Goal: Book appointment/travel/reservation

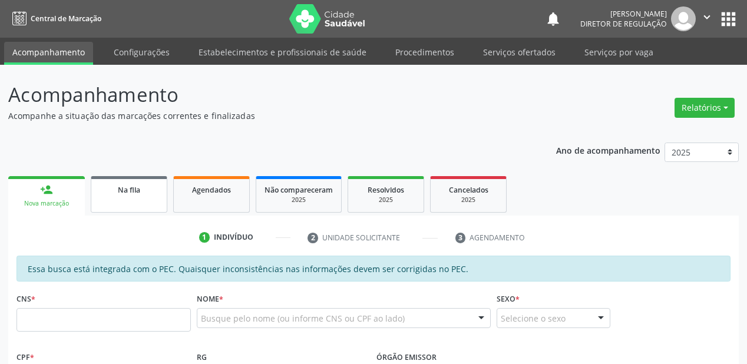
click at [146, 208] on link "Na fila" at bounding box center [129, 194] width 77 height 37
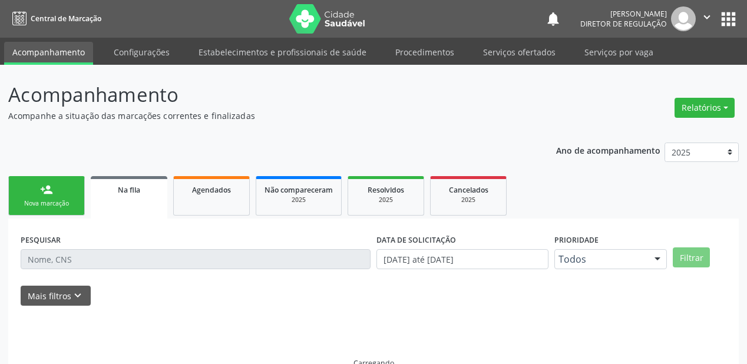
click at [146, 208] on link "Na fila" at bounding box center [129, 197] width 77 height 42
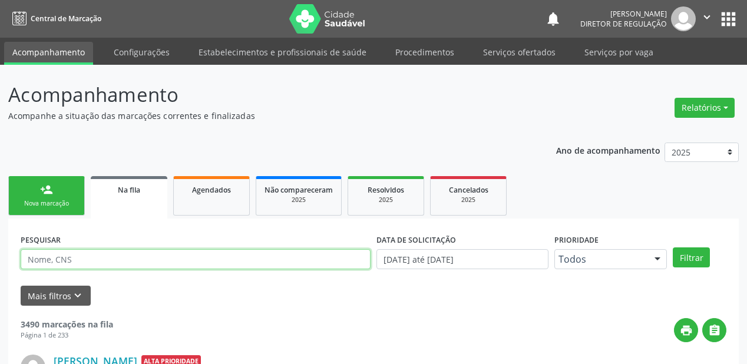
click at [74, 262] on input "text" at bounding box center [196, 259] width 350 height 20
type input "7"
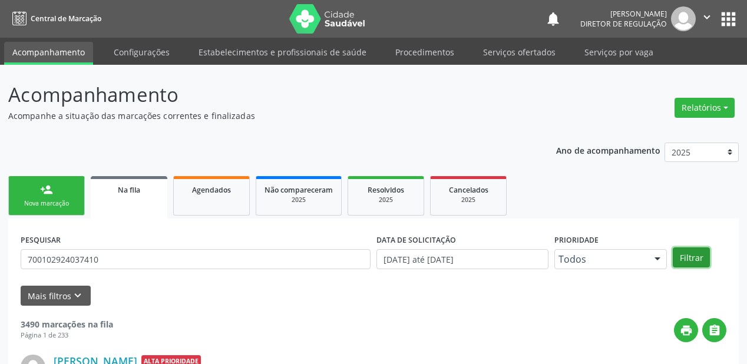
click at [686, 253] on button "Filtrar" at bounding box center [691, 258] width 37 height 20
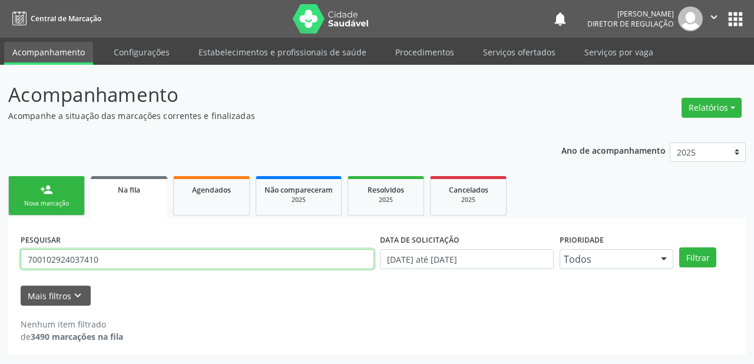
click at [126, 264] on input "700102924037410" at bounding box center [198, 259] width 354 height 20
type input "7"
type input "700102924037410"
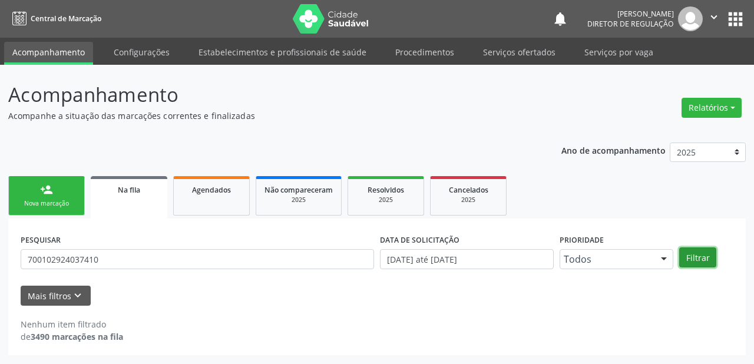
click at [688, 254] on button "Filtrar" at bounding box center [698, 258] width 37 height 20
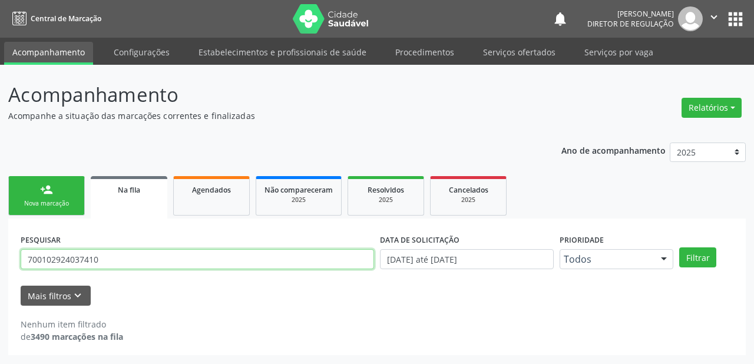
drag, startPoint x: 101, startPoint y: 260, endPoint x: 1, endPoint y: 267, distance: 100.4
click at [1, 267] on div "Acompanhamento Acompanhe a situação das marcações correntes e finalizadas Relat…" at bounding box center [377, 214] width 754 height 299
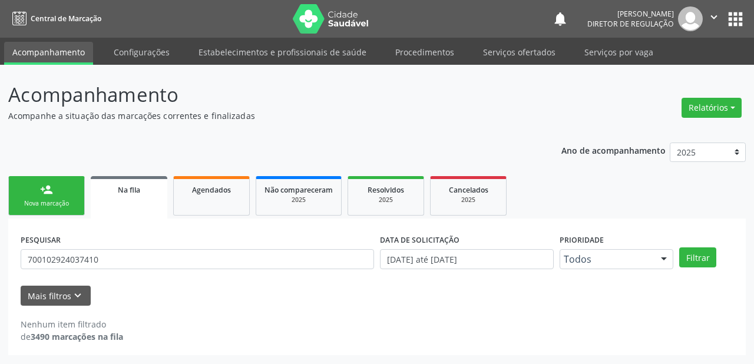
click at [54, 198] on link "person_add Nova marcação" at bounding box center [46, 195] width 77 height 39
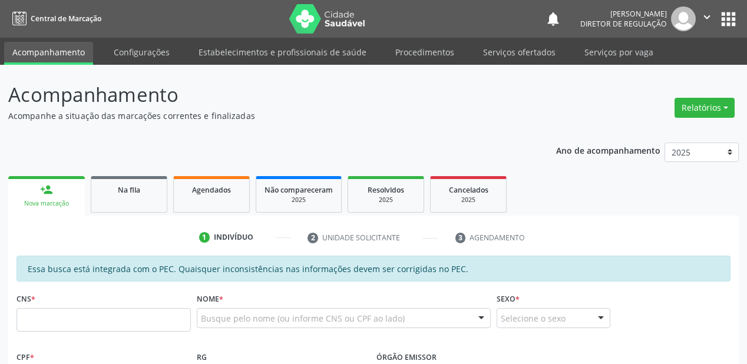
scroll to position [189, 0]
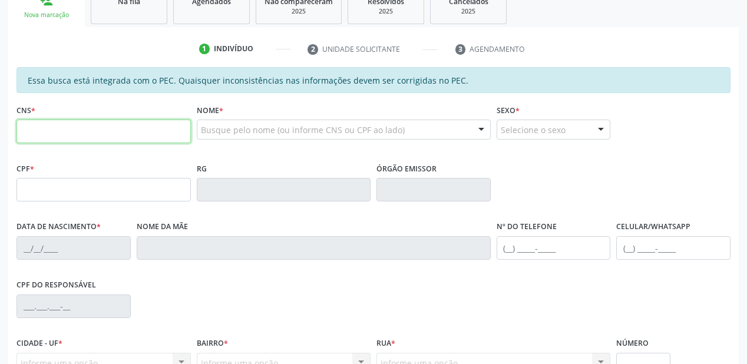
click at [76, 139] on input "text" at bounding box center [104, 132] width 174 height 24
paste input "700 1029 2403 7410"
type input "700 1029 2403 7410"
type input "392.200.364-87"
type input "15/09/1963"
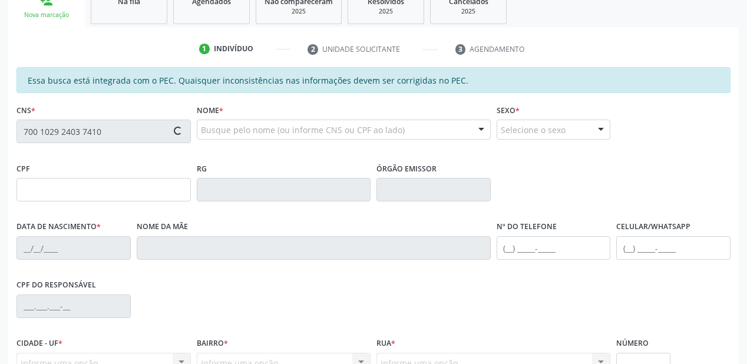
type input "Altina Vieira Melo"
type input "(87) 98117-4277"
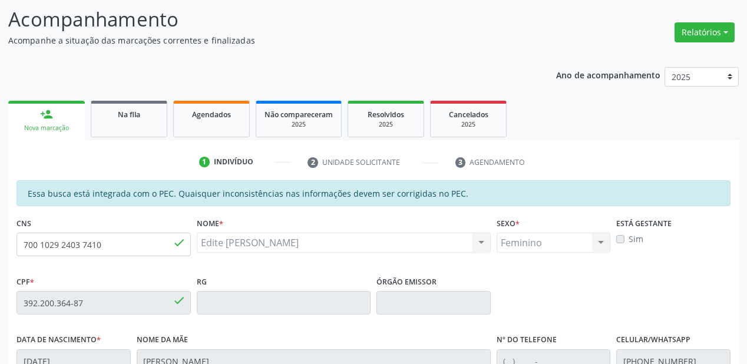
scroll to position [72, 0]
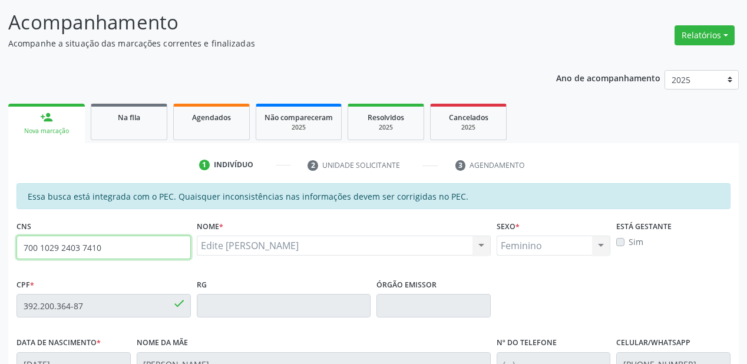
click at [97, 250] on input "700 1029 2403 7410" at bounding box center [104, 248] width 174 height 24
click at [107, 245] on input "700 1029 2403 7410" at bounding box center [104, 248] width 174 height 24
type input "7"
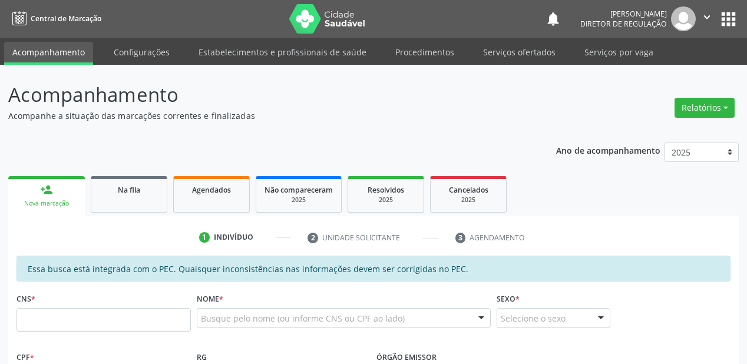
scroll to position [72, 0]
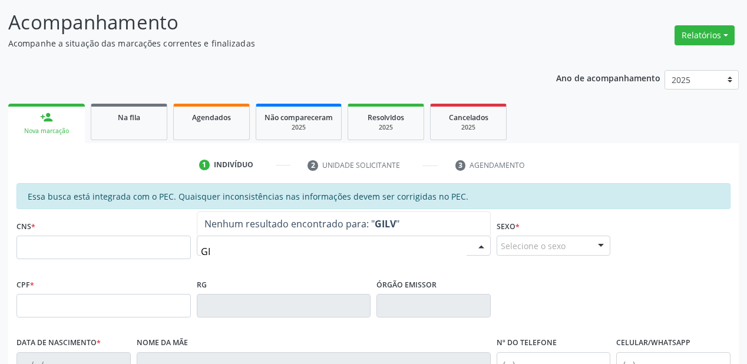
type input "G"
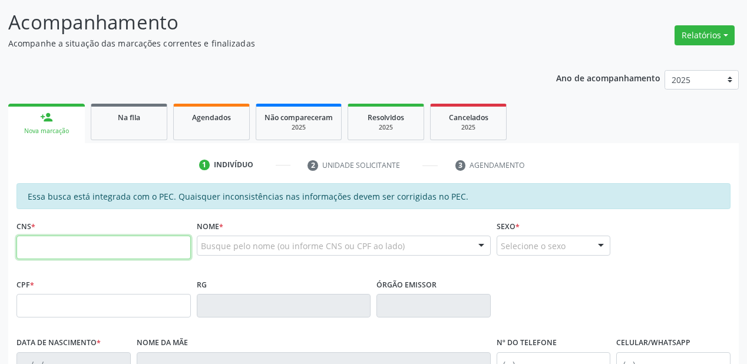
click at [45, 246] on input "text" at bounding box center [104, 248] width 174 height 24
type input "702 1027 3519 2296"
type input "018.463.234-01"
type input "[DATE]"
type input "Aumerinda [PERSON_NAME]"
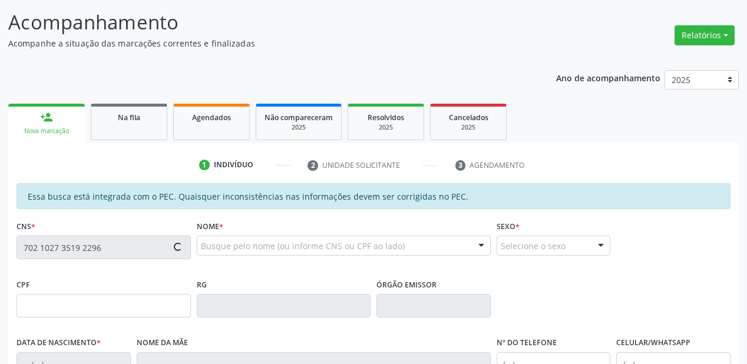
type input "[PHONE_NUMBER]"
type input "S/N"
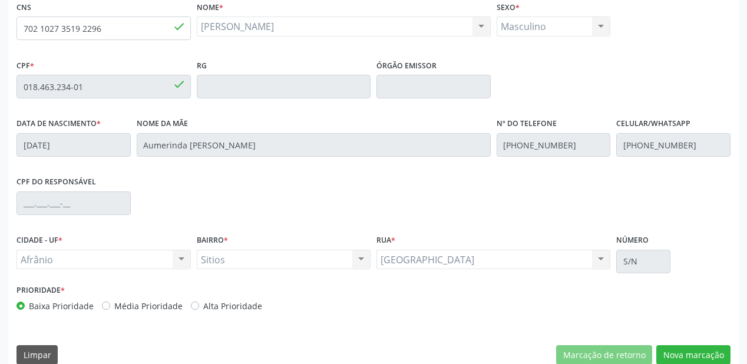
scroll to position [308, 0]
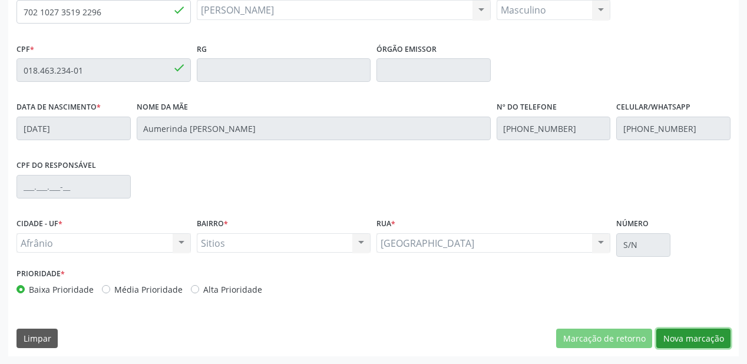
click at [672, 335] on button "Nova marcação" at bounding box center [694, 339] width 74 height 20
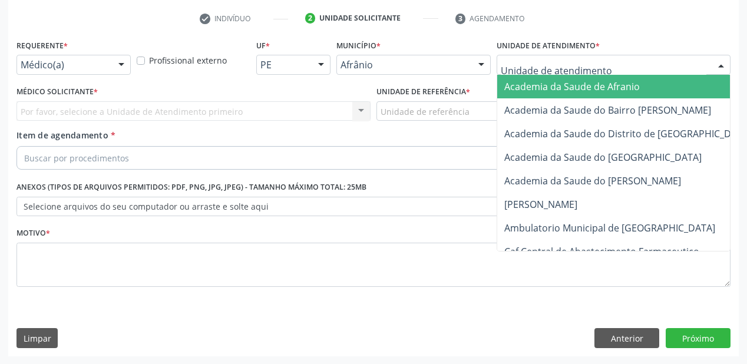
click at [534, 56] on div at bounding box center [614, 65] width 234 height 20
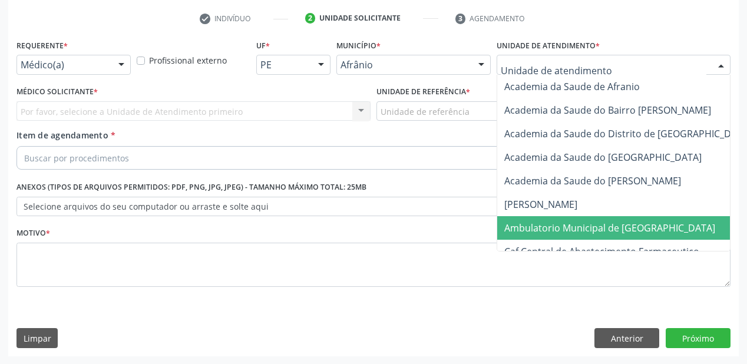
click at [522, 233] on span "Ambulatorio Municipal de [GEOGRAPHIC_DATA]" at bounding box center [641, 228] width 288 height 24
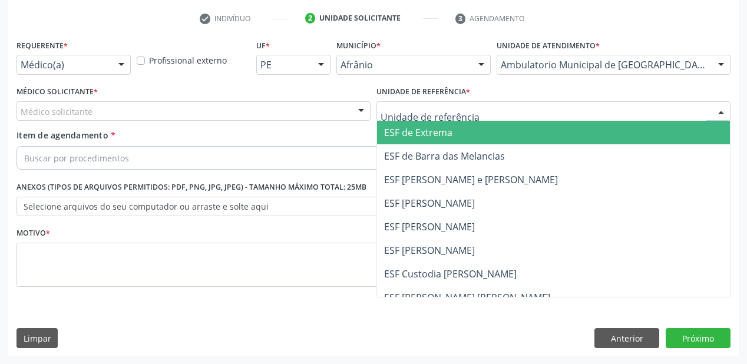
drag, startPoint x: 441, startPoint y: 117, endPoint x: 441, endPoint y: 172, distance: 55.4
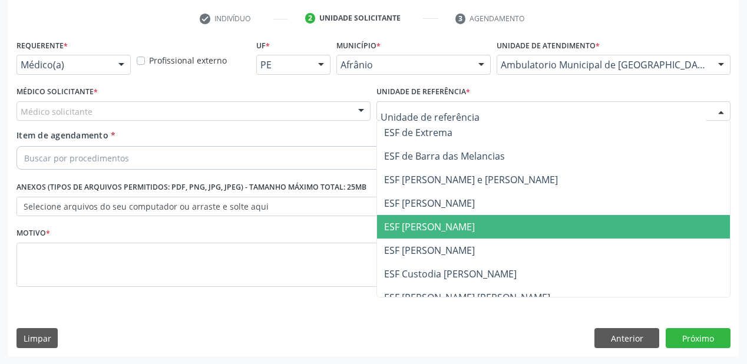
click at [439, 226] on span "ESF [PERSON_NAME]" at bounding box center [429, 226] width 91 height 13
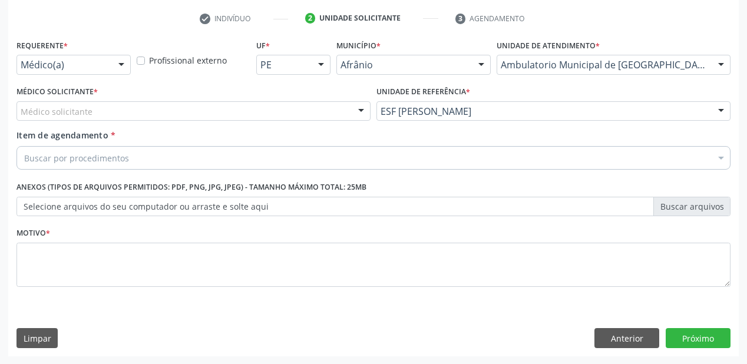
drag, startPoint x: 90, startPoint y: 116, endPoint x: 90, endPoint y: 123, distance: 7.1
click at [90, 117] on div "Médico solicitante" at bounding box center [194, 111] width 354 height 20
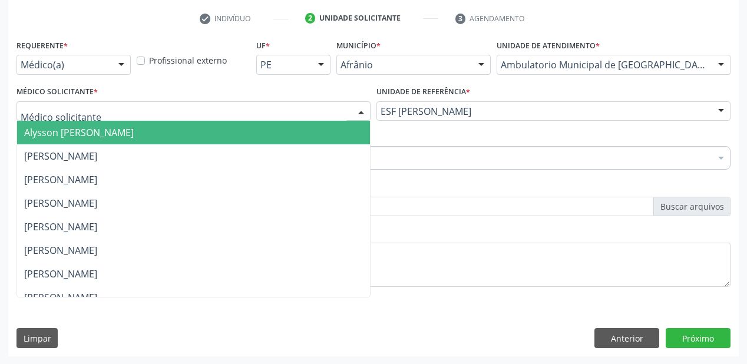
click at [90, 131] on span "Alysson [PERSON_NAME]" at bounding box center [79, 132] width 110 height 13
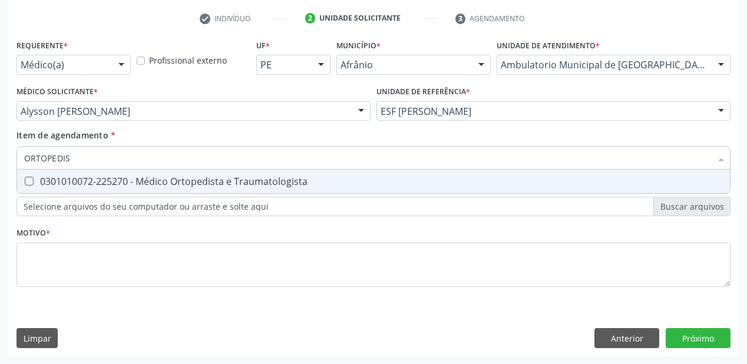
type input "ORTOPEDIST"
click at [68, 186] on div "0301010072-225270 - Médico Ortopedista e Traumatologista" at bounding box center [373, 181] width 699 height 9
checkbox Traumatologista "true"
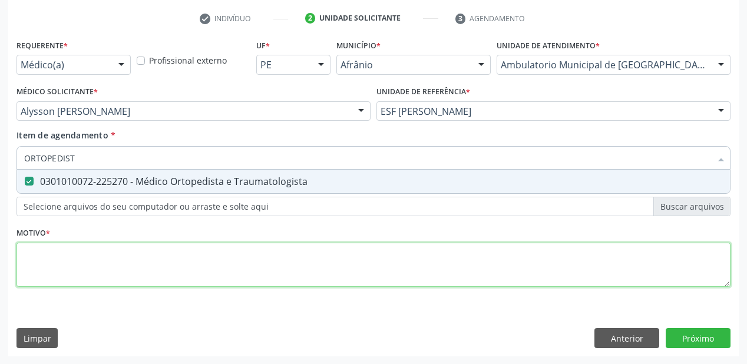
click at [49, 256] on div "Requerente * Médico(a) Médico(a) Enfermeiro(a) Paciente Nenhum resultado encont…" at bounding box center [374, 170] width 714 height 267
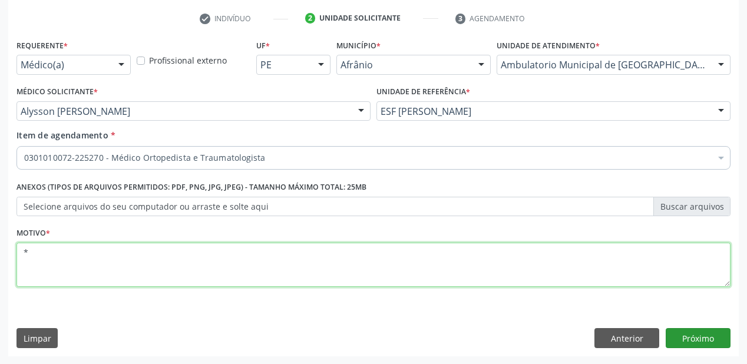
type textarea "*"
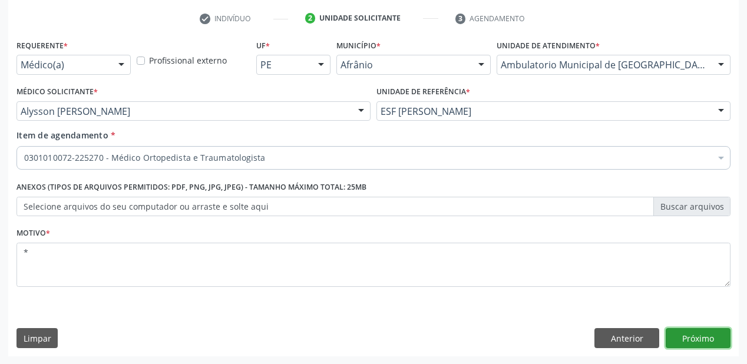
click at [688, 338] on button "Próximo" at bounding box center [698, 338] width 65 height 20
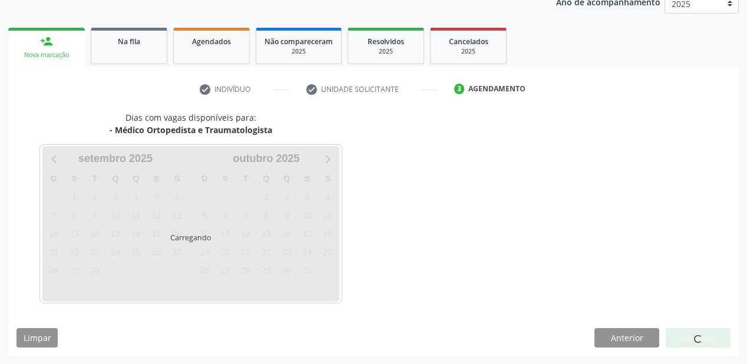
scroll to position [148, 0]
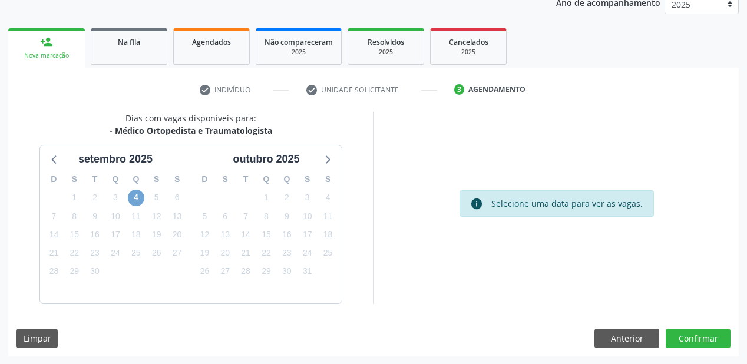
click at [140, 194] on span "4" at bounding box center [136, 198] width 17 height 17
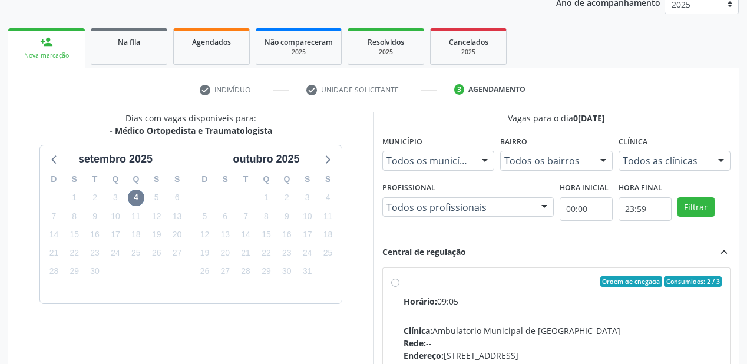
click at [400, 287] on input "Ordem de chegada Consumidos: 2 / 3 Horário: 09:05 Clínica: Ambulatorio Municipa…" at bounding box center [395, 281] width 8 height 11
radio input "true"
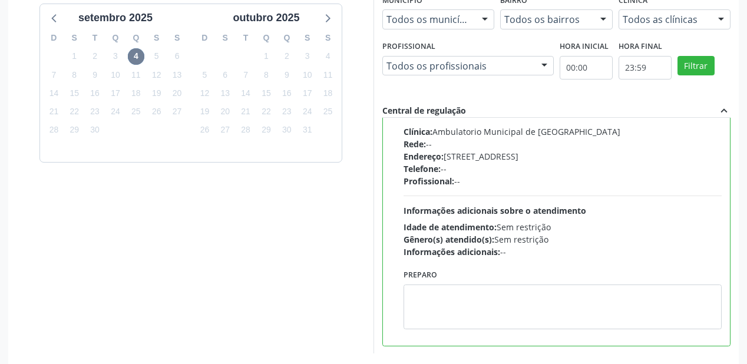
scroll to position [339, 0]
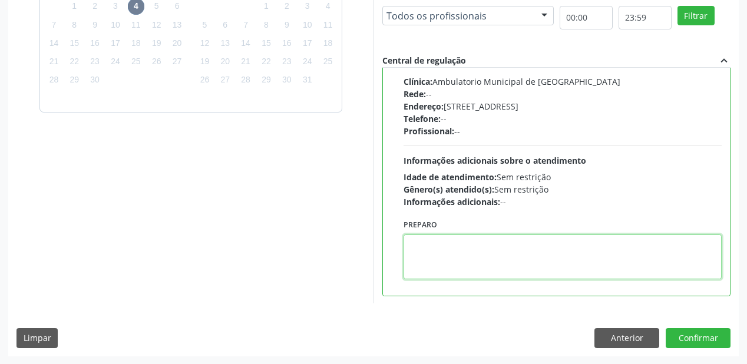
click at [468, 264] on textarea at bounding box center [563, 257] width 318 height 45
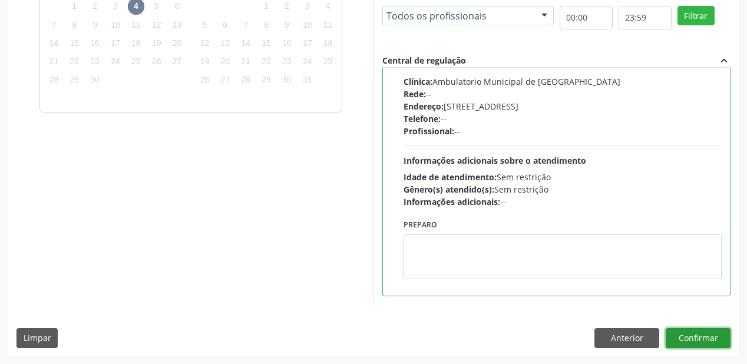
click at [691, 342] on button "Confirmar" at bounding box center [698, 338] width 65 height 20
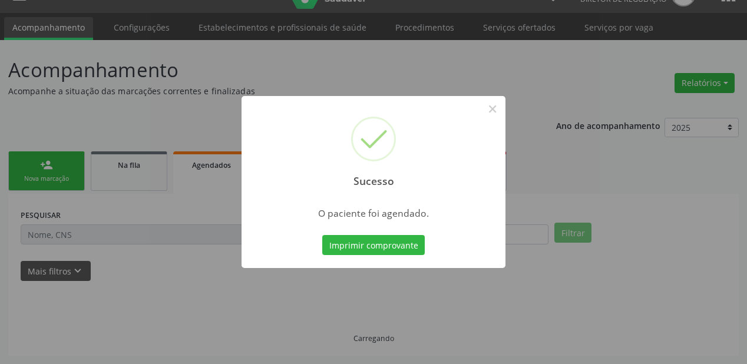
scroll to position [24, 0]
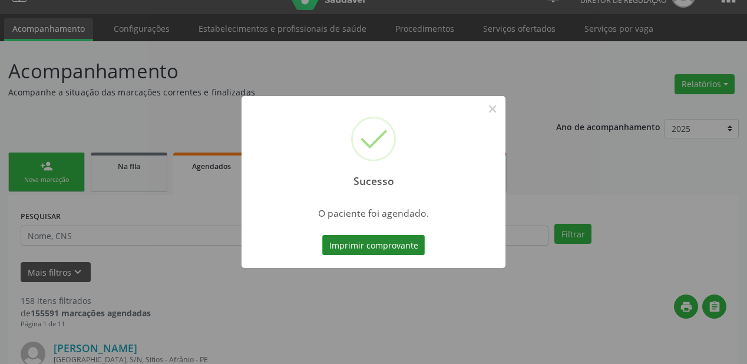
click at [375, 248] on button "Imprimir comprovante" at bounding box center [373, 245] width 103 height 20
